Goal: Task Accomplishment & Management: Manage account settings

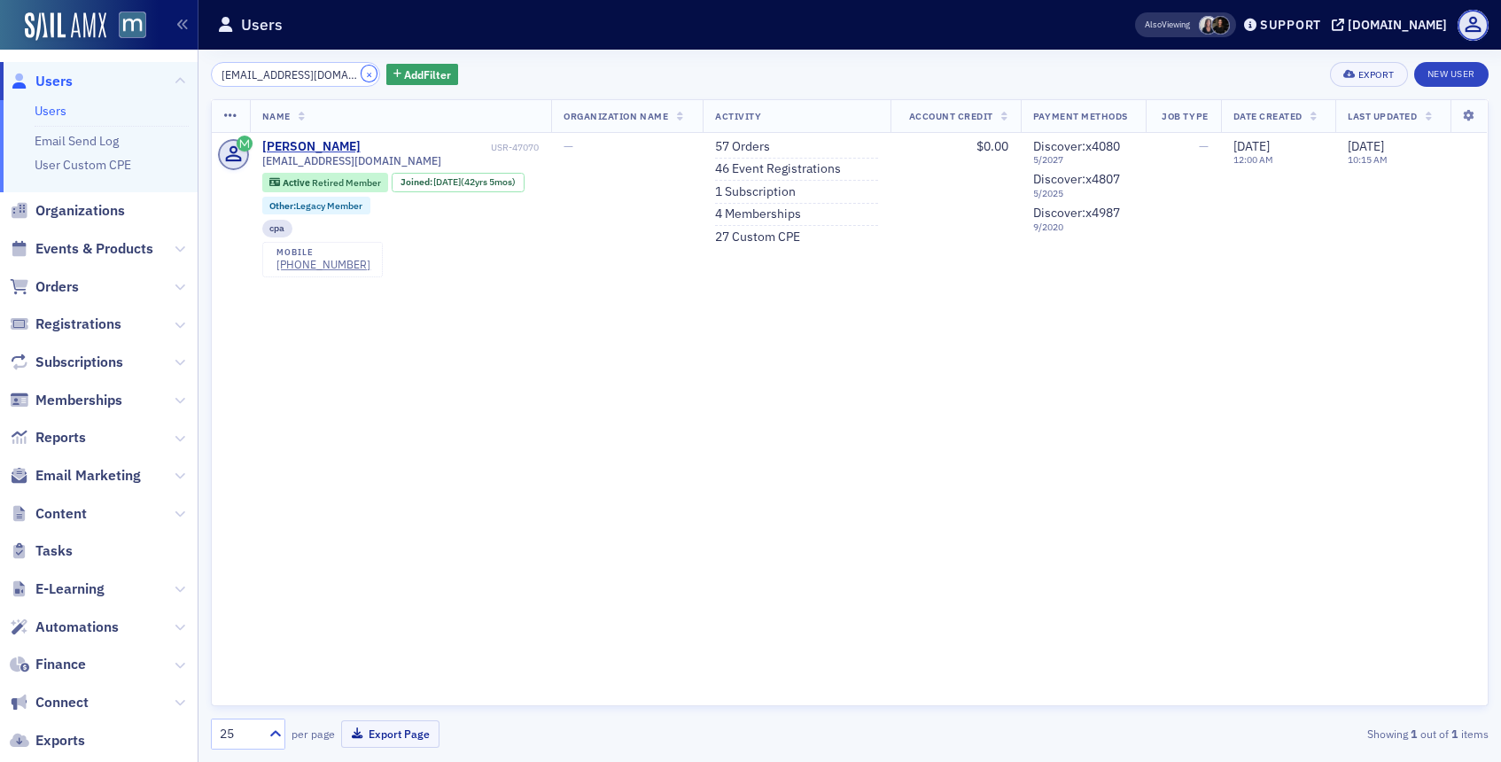
click at [362, 73] on button "×" at bounding box center [370, 74] width 16 height 16
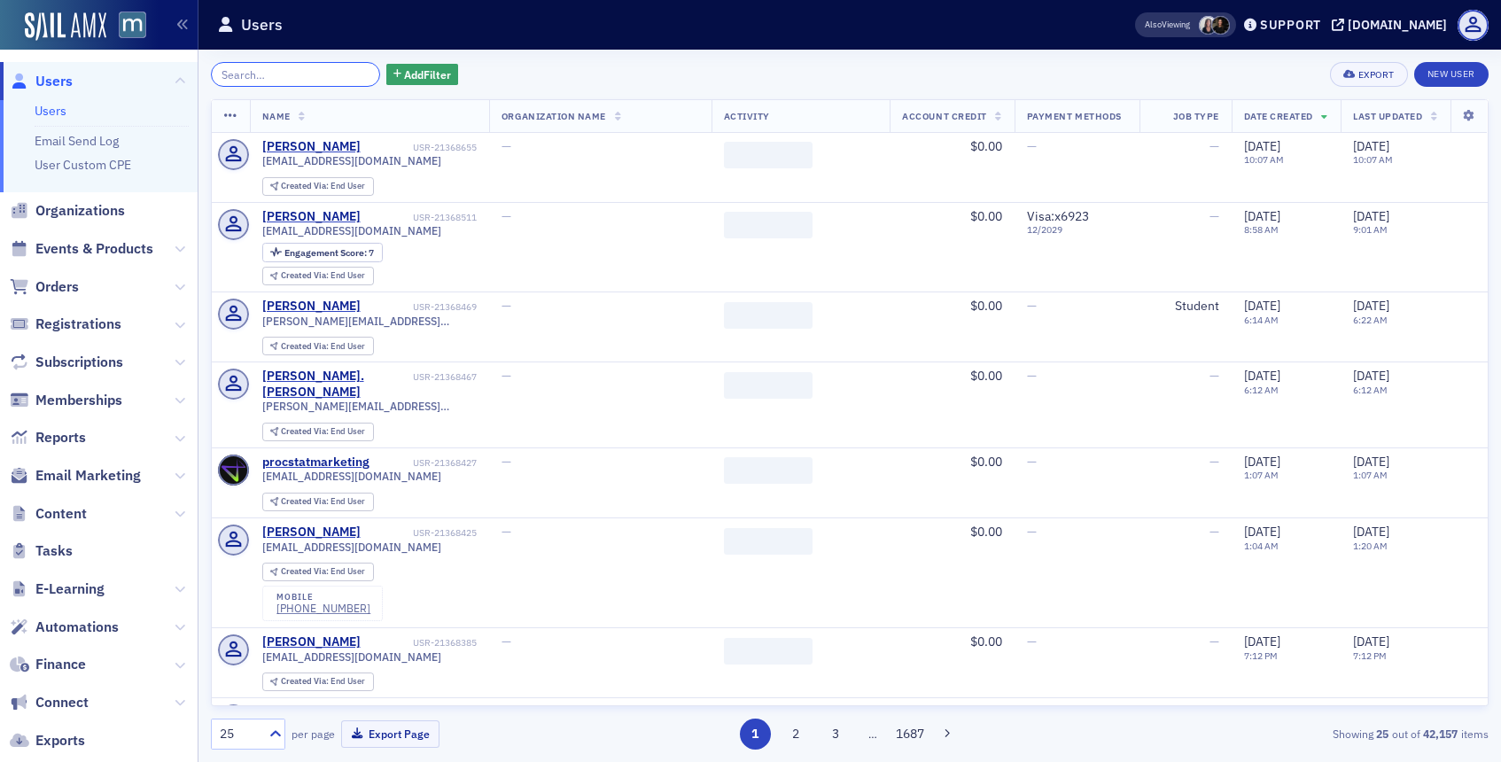
click at [322, 72] on input "search" at bounding box center [295, 74] width 169 height 25
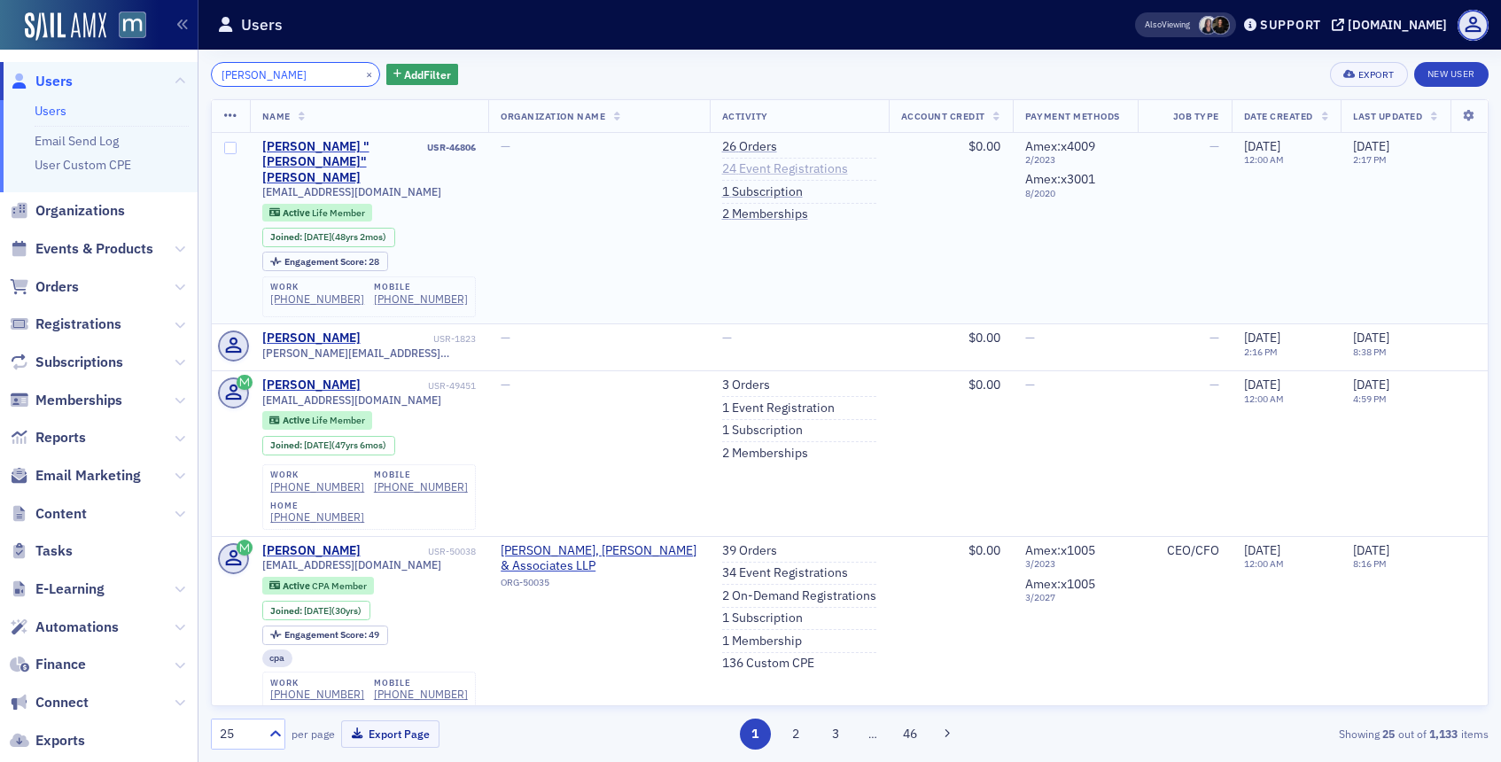
type input "dan ward"
click at [742, 176] on link "24 Event Registrations" at bounding box center [785, 169] width 126 height 16
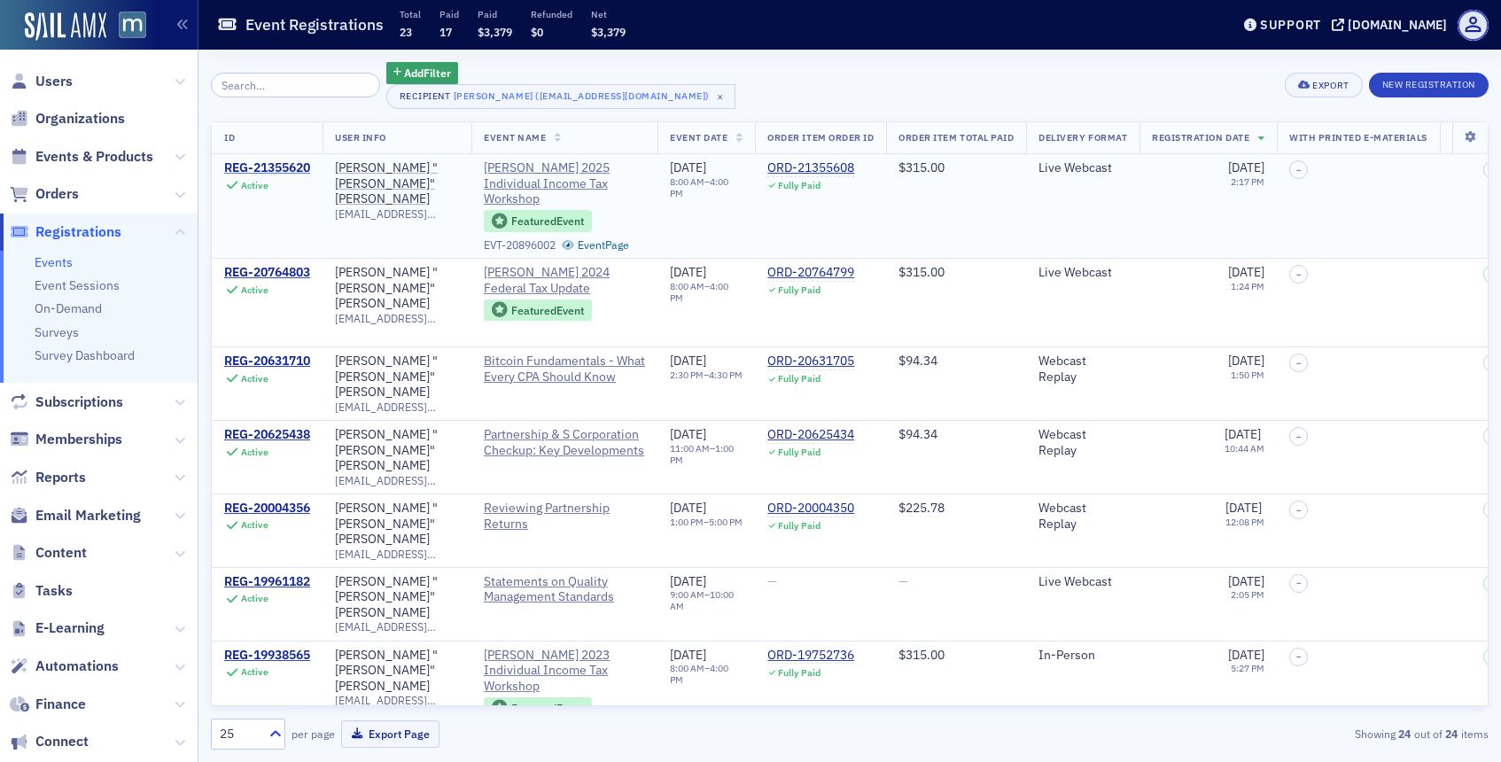
click at [277, 166] on div "REG-21355620" at bounding box center [267, 168] width 86 height 16
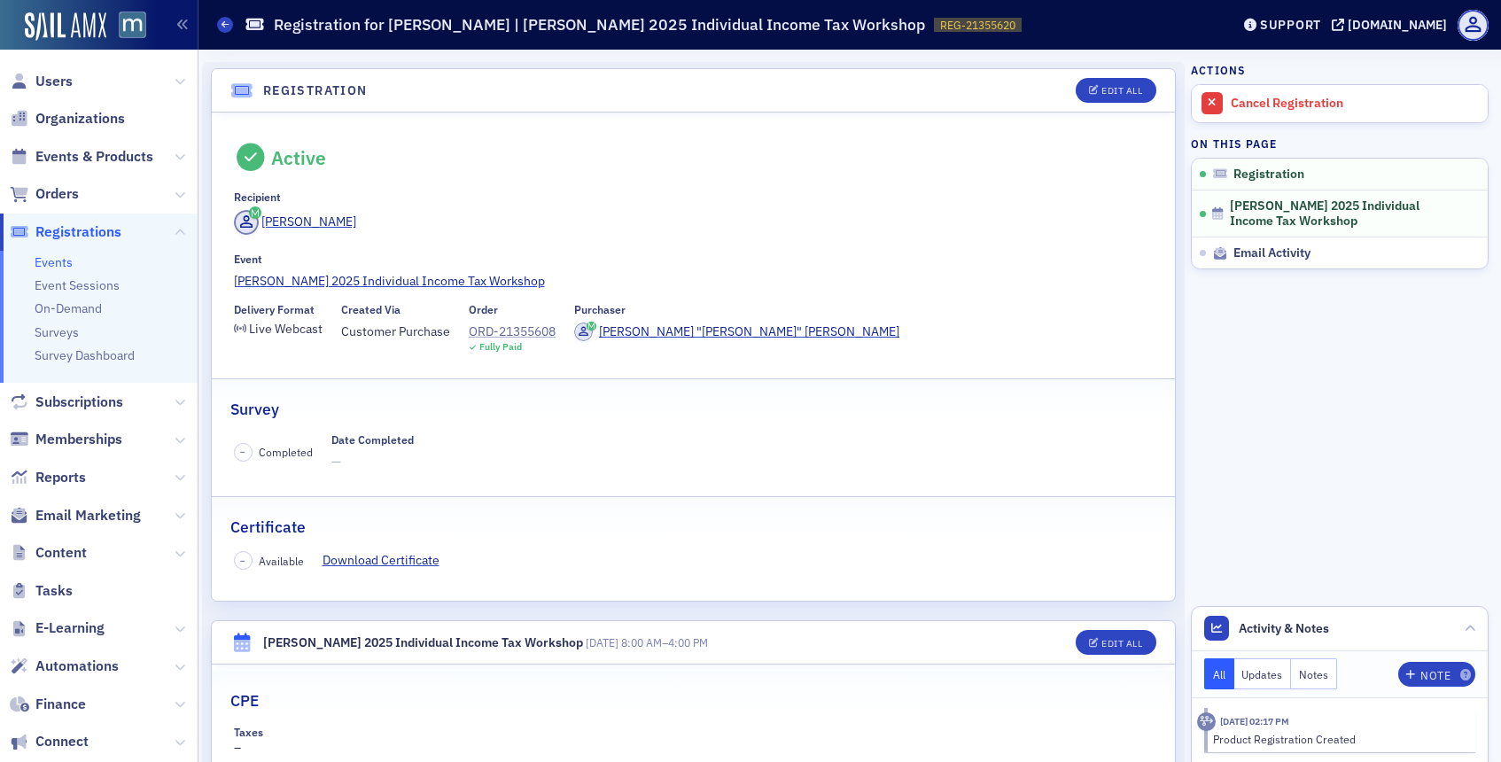
click at [505, 330] on div "ORD-21355608" at bounding box center [512, 332] width 87 height 19
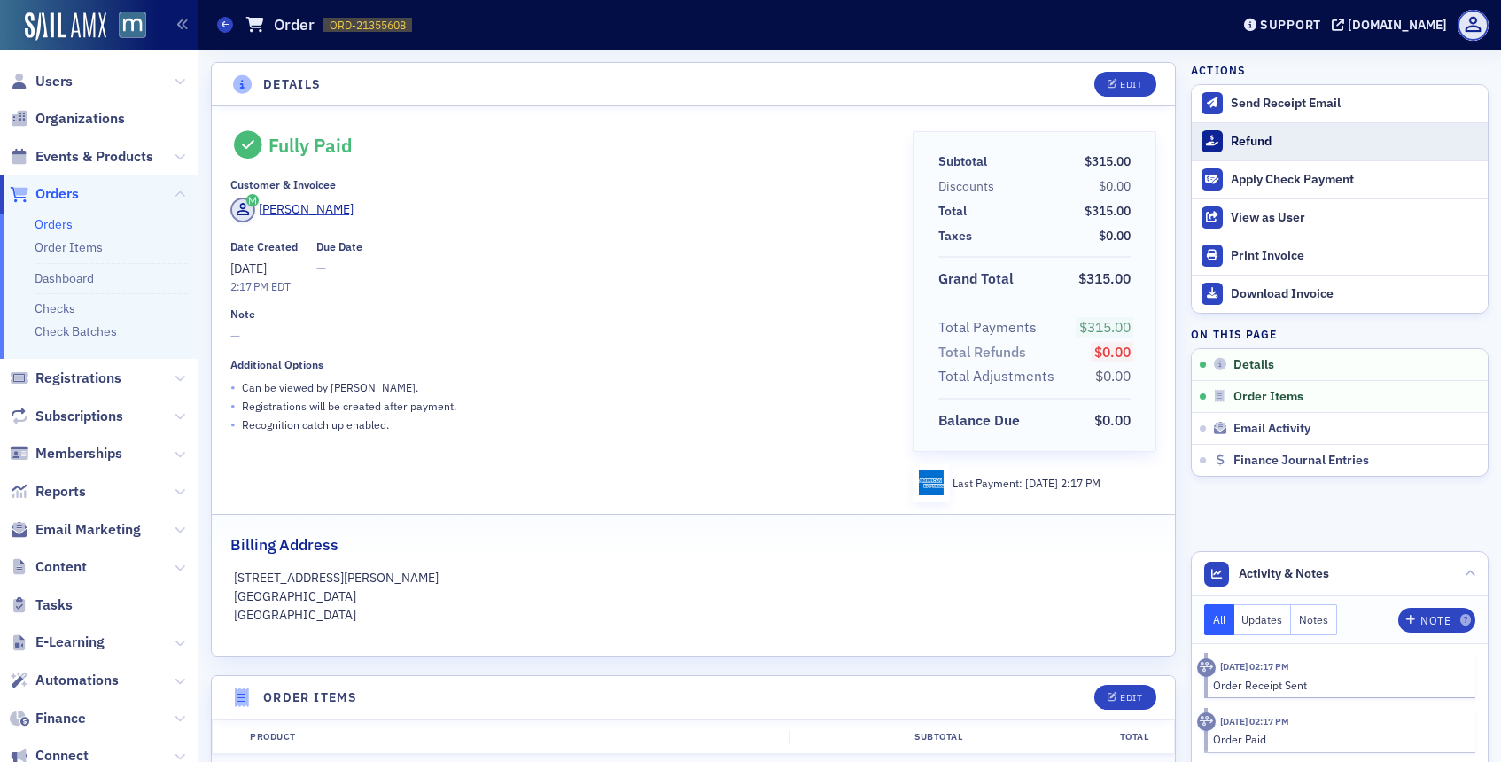
click at [1257, 144] on div "Refund" at bounding box center [1355, 142] width 248 height 16
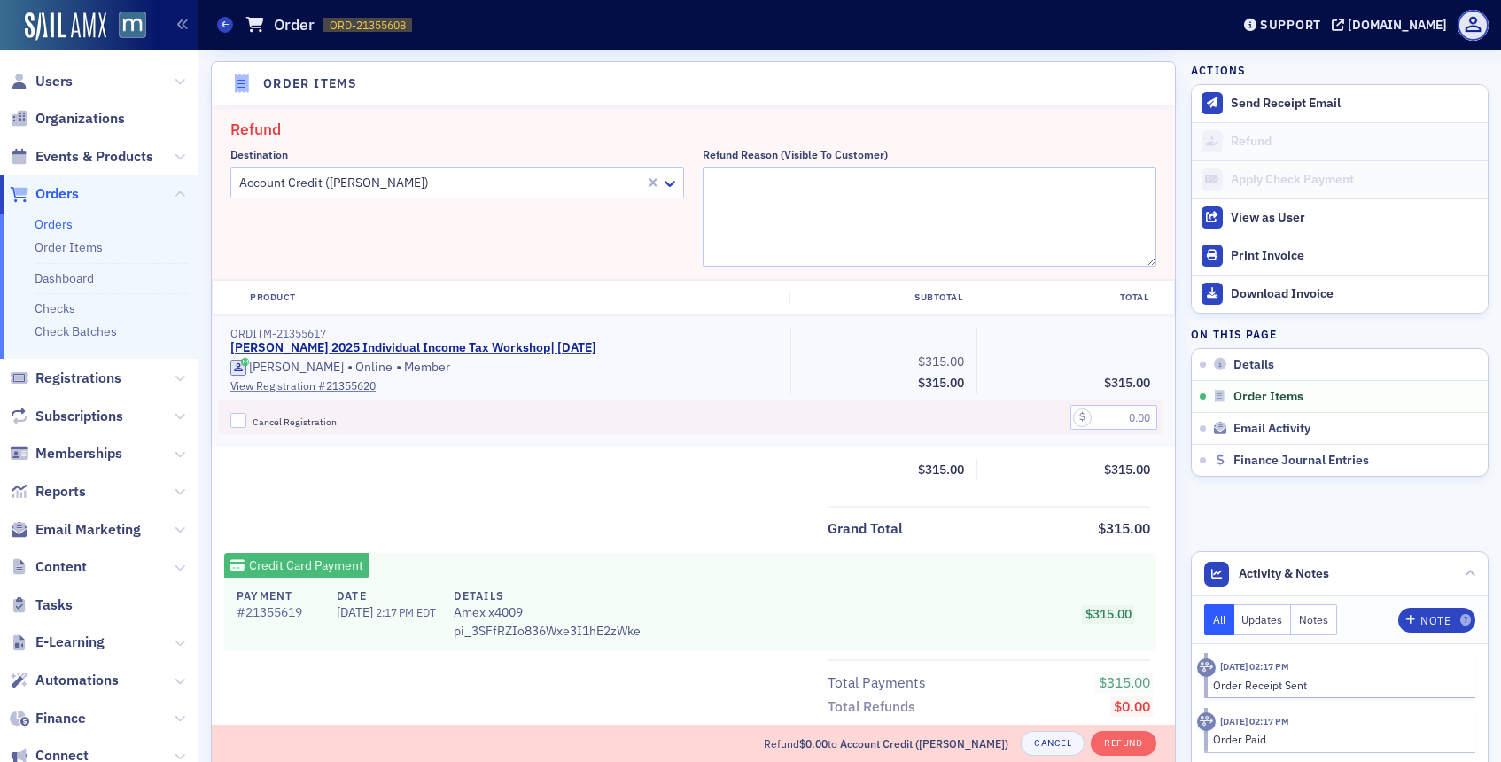
scroll to position [617, 0]
click at [723, 175] on textarea "Refund Reason (Visible to Customer)" at bounding box center [930, 214] width 454 height 99
type textarea "Switch"
click at [235, 419] on input "Cancel Registration" at bounding box center [238, 418] width 16 height 16
checkbox input "true"
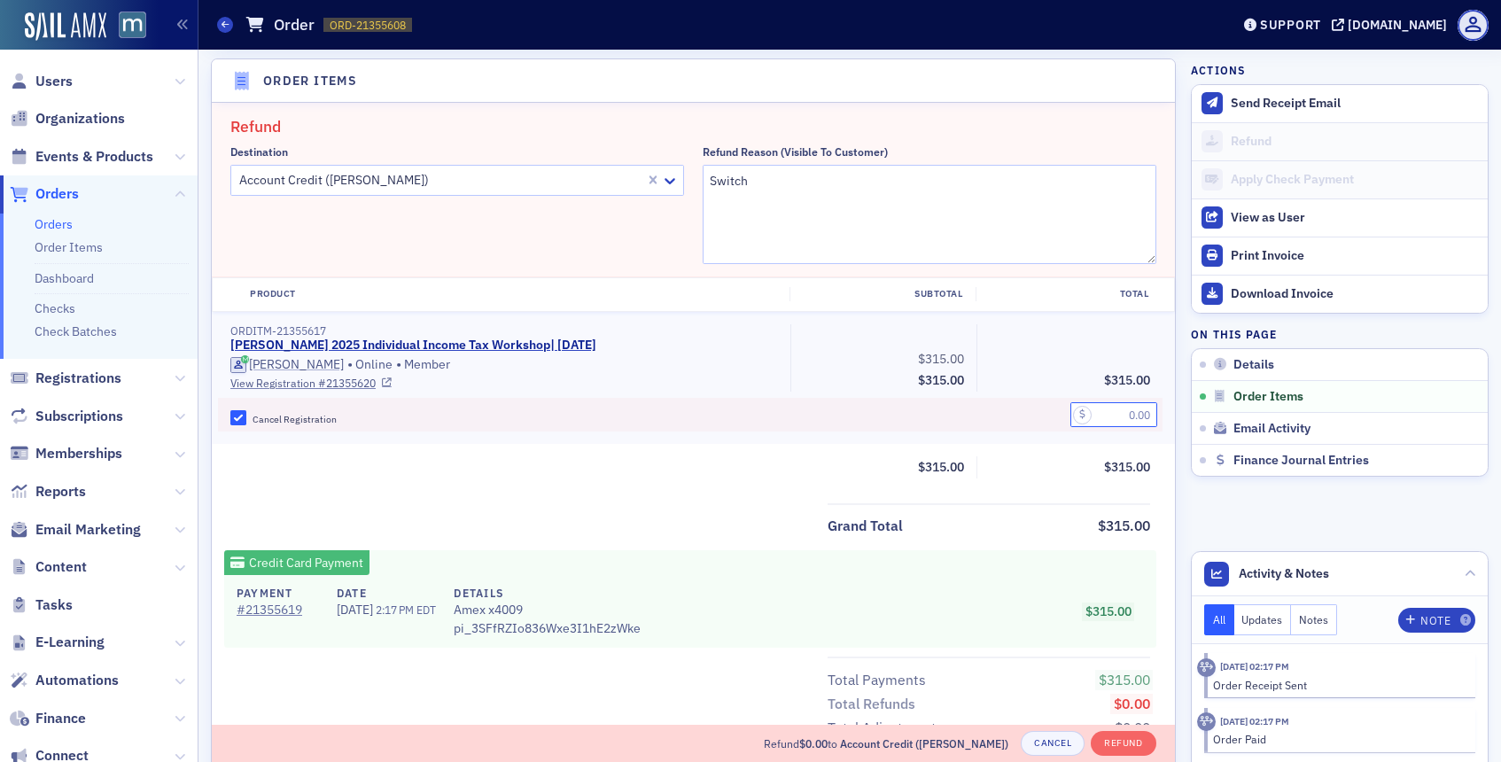
click at [1091, 417] on input "text" at bounding box center [1114, 414] width 87 height 25
type input "315.00"
click at [1124, 740] on button "Refund" at bounding box center [1123, 743] width 65 height 25
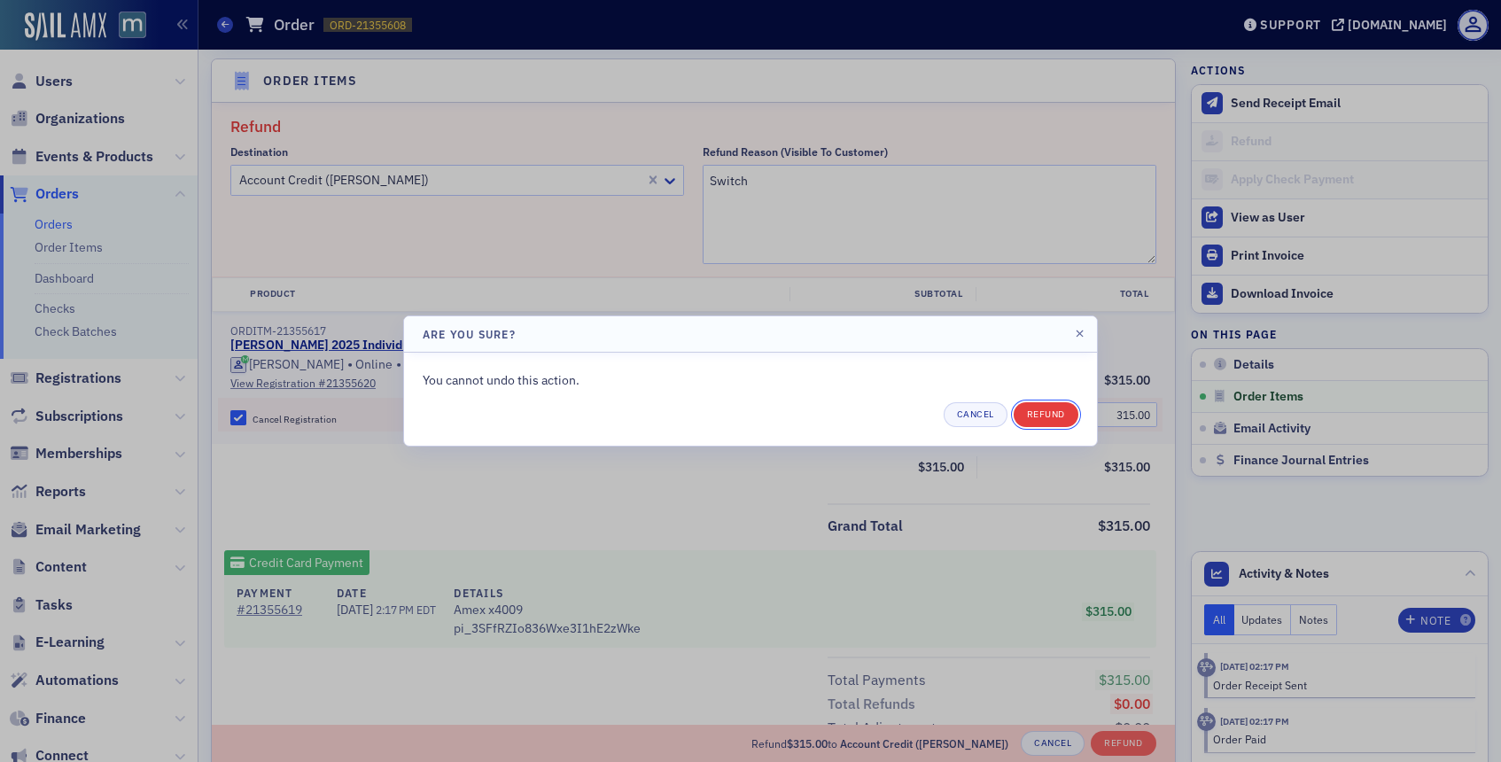
click at [1065, 418] on button "Refund" at bounding box center [1046, 414] width 65 height 25
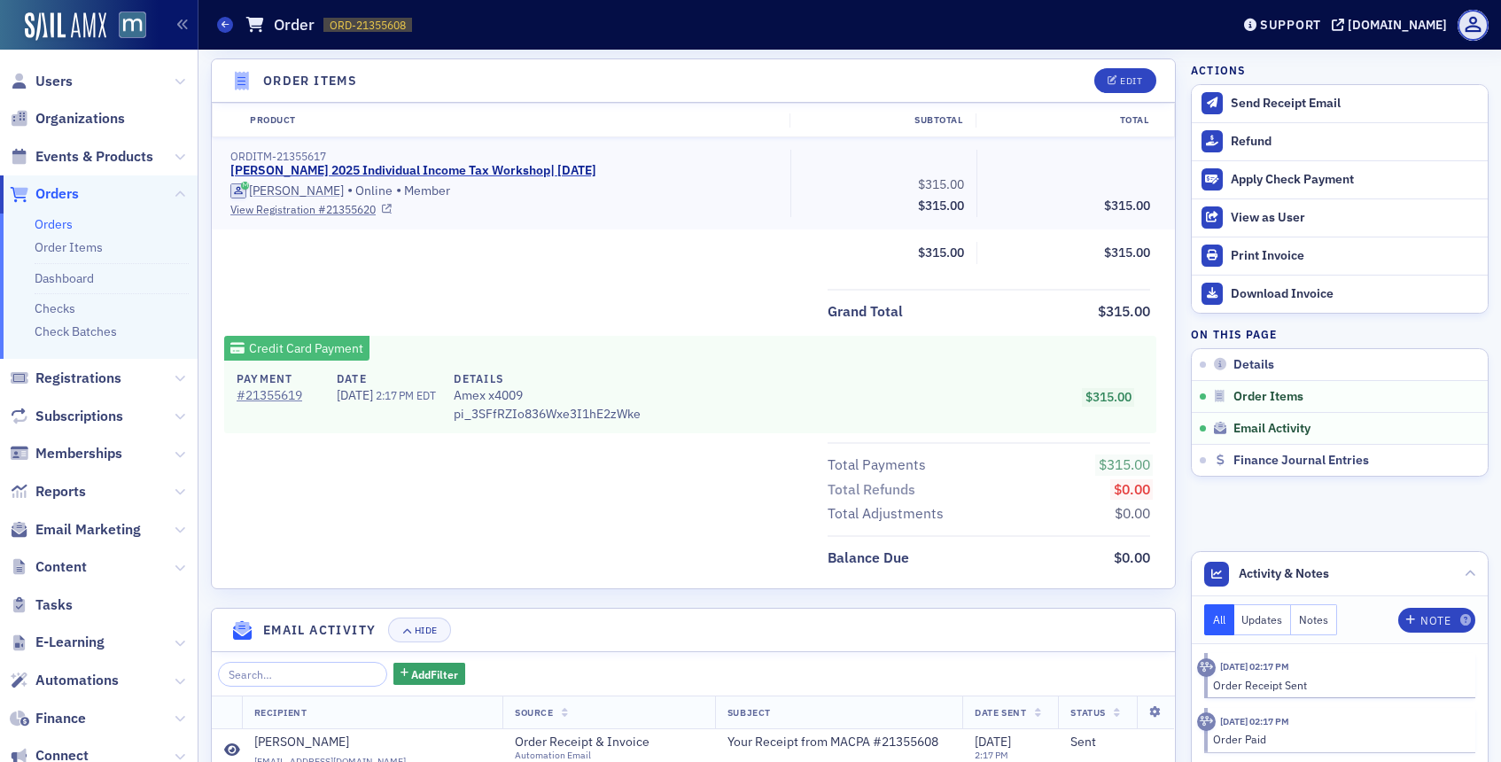
scroll to position [490, 0]
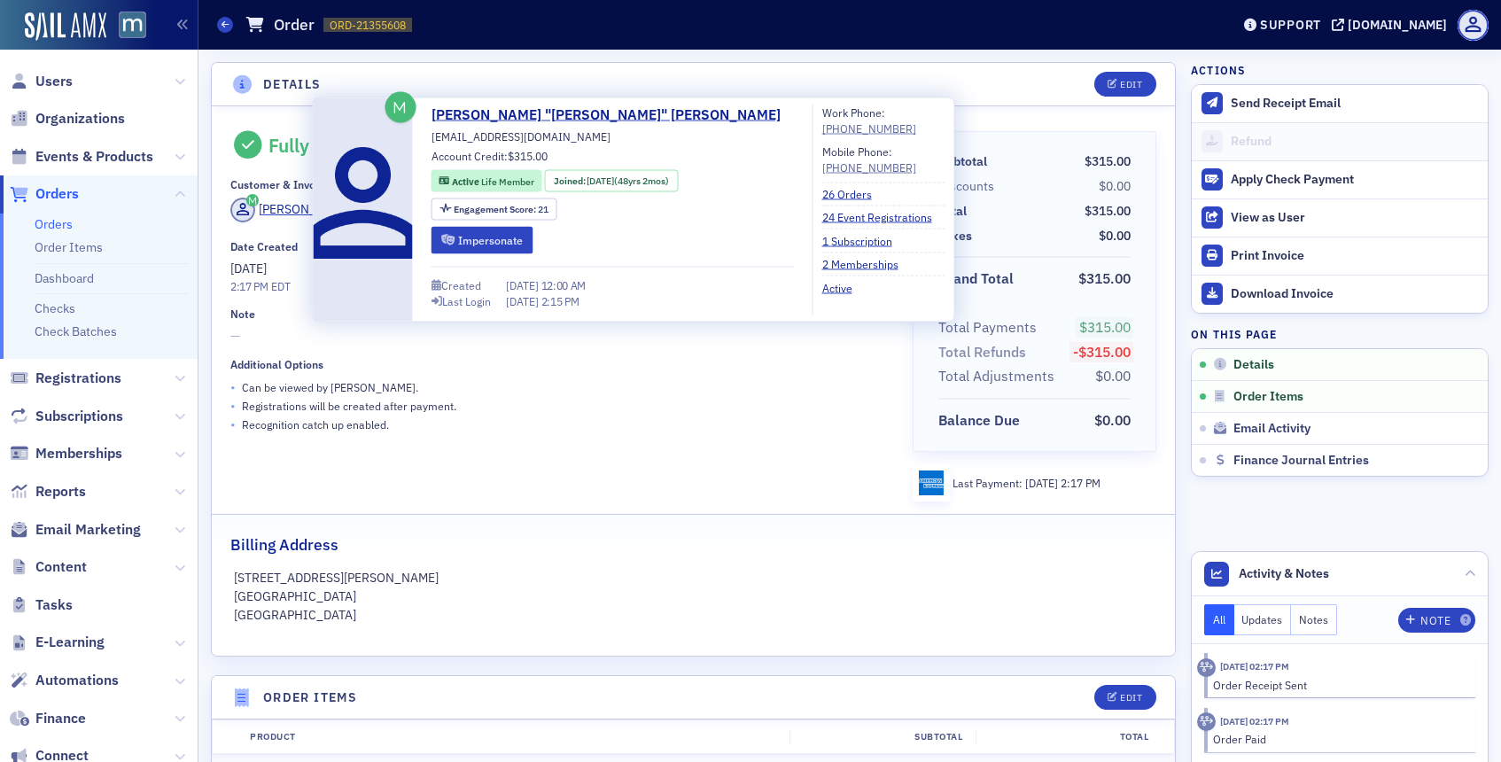
click at [498, 225] on div "Daniel "Dan" Ward dward0782@me.com Account Credit: $315.00 Active Life Member J…" at bounding box center [613, 210] width 362 height 211
click at [502, 238] on button "Impersonate" at bounding box center [483, 239] width 102 height 27
